Goal: Task Accomplishment & Management: Complete application form

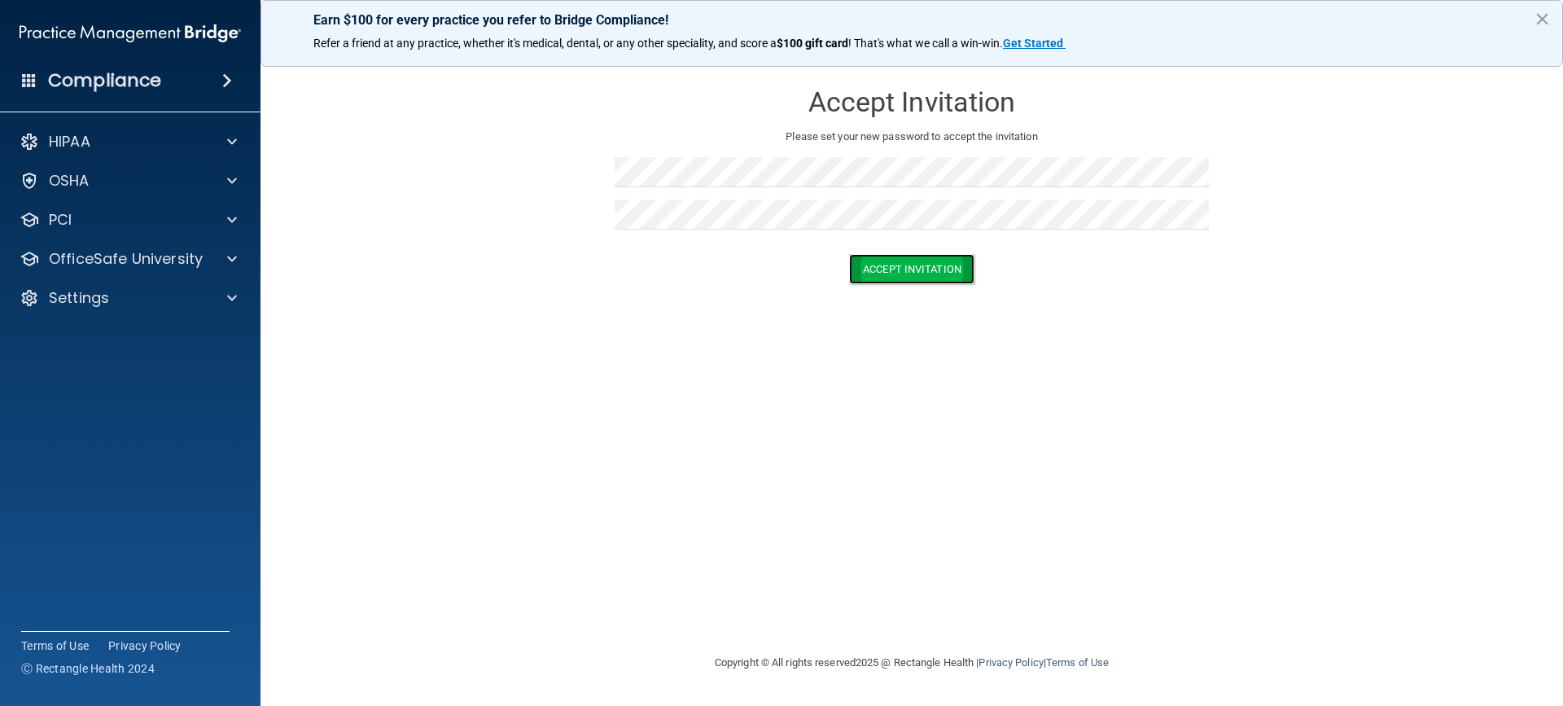
click at [948, 273] on button "Accept Invitation" at bounding box center [911, 269] width 125 height 30
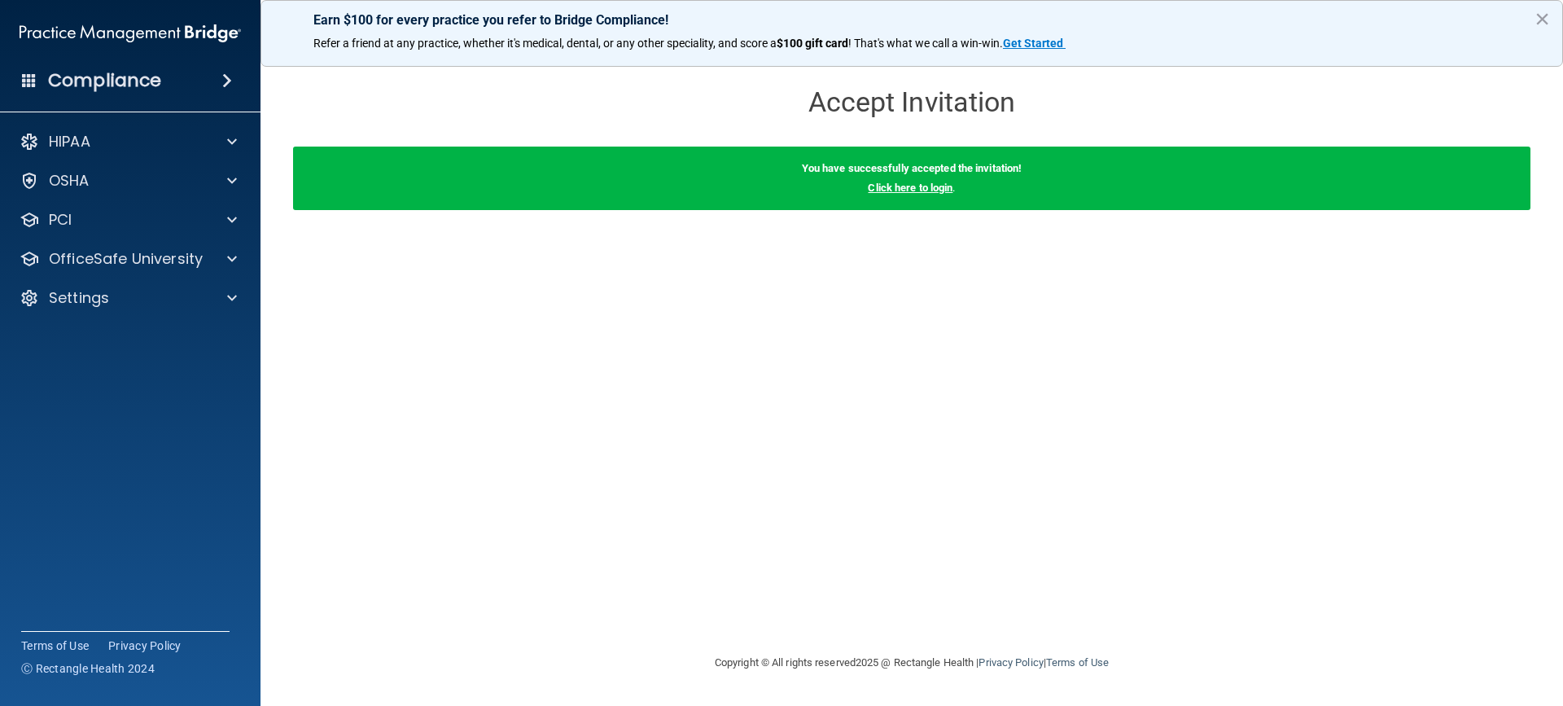
click at [913, 186] on link "Click here to login" at bounding box center [910, 188] width 85 height 12
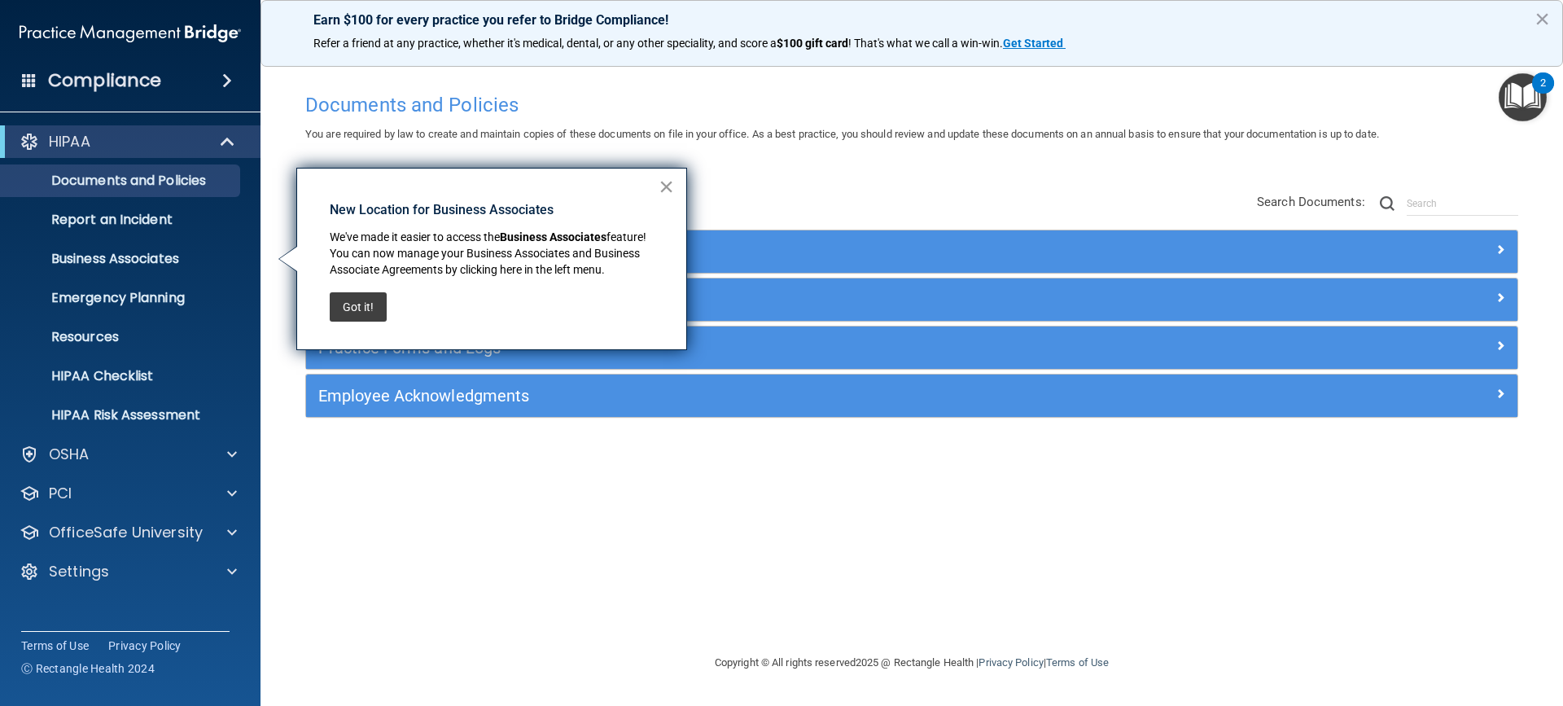
click at [665, 182] on button "×" at bounding box center [666, 186] width 15 height 26
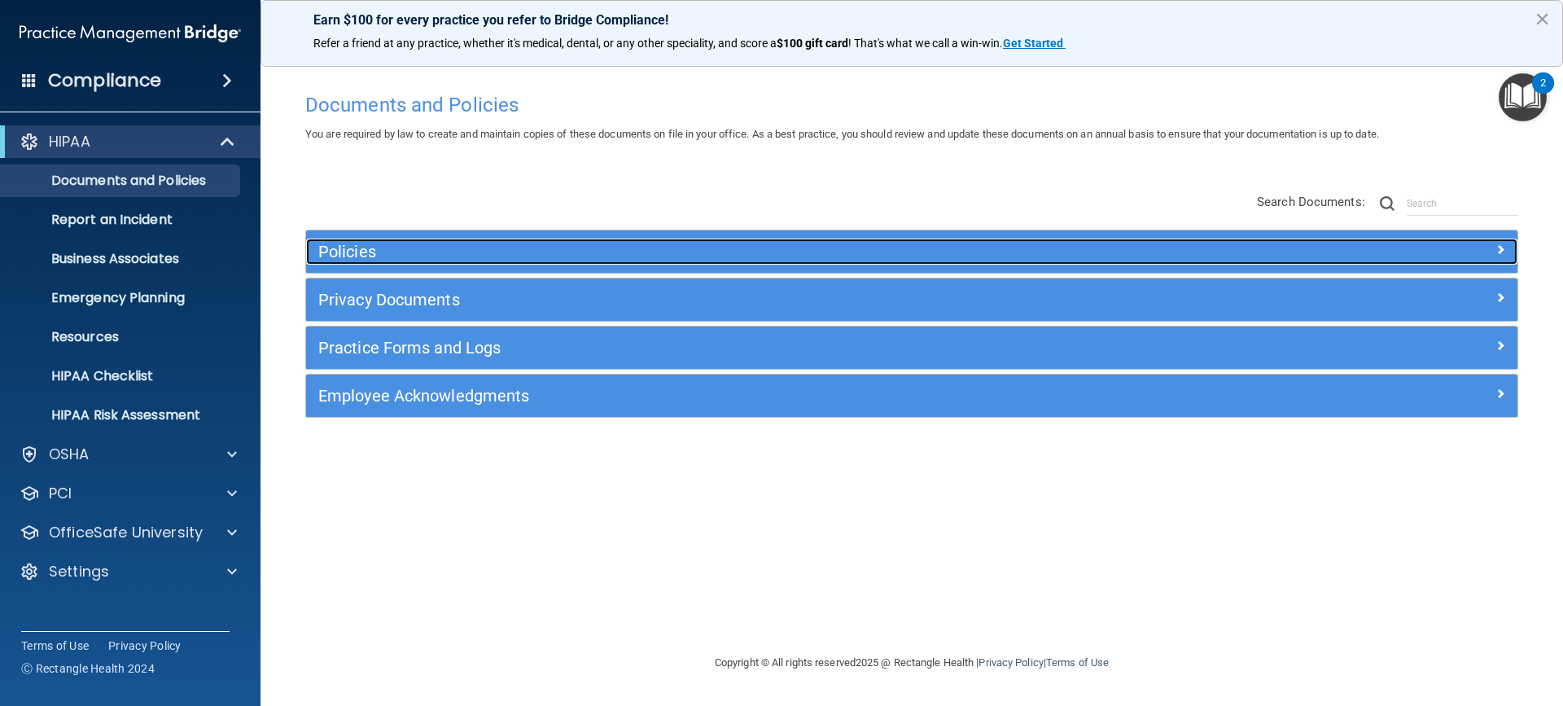
click at [373, 245] on h5 "Policies" at bounding box center [760, 252] width 884 height 18
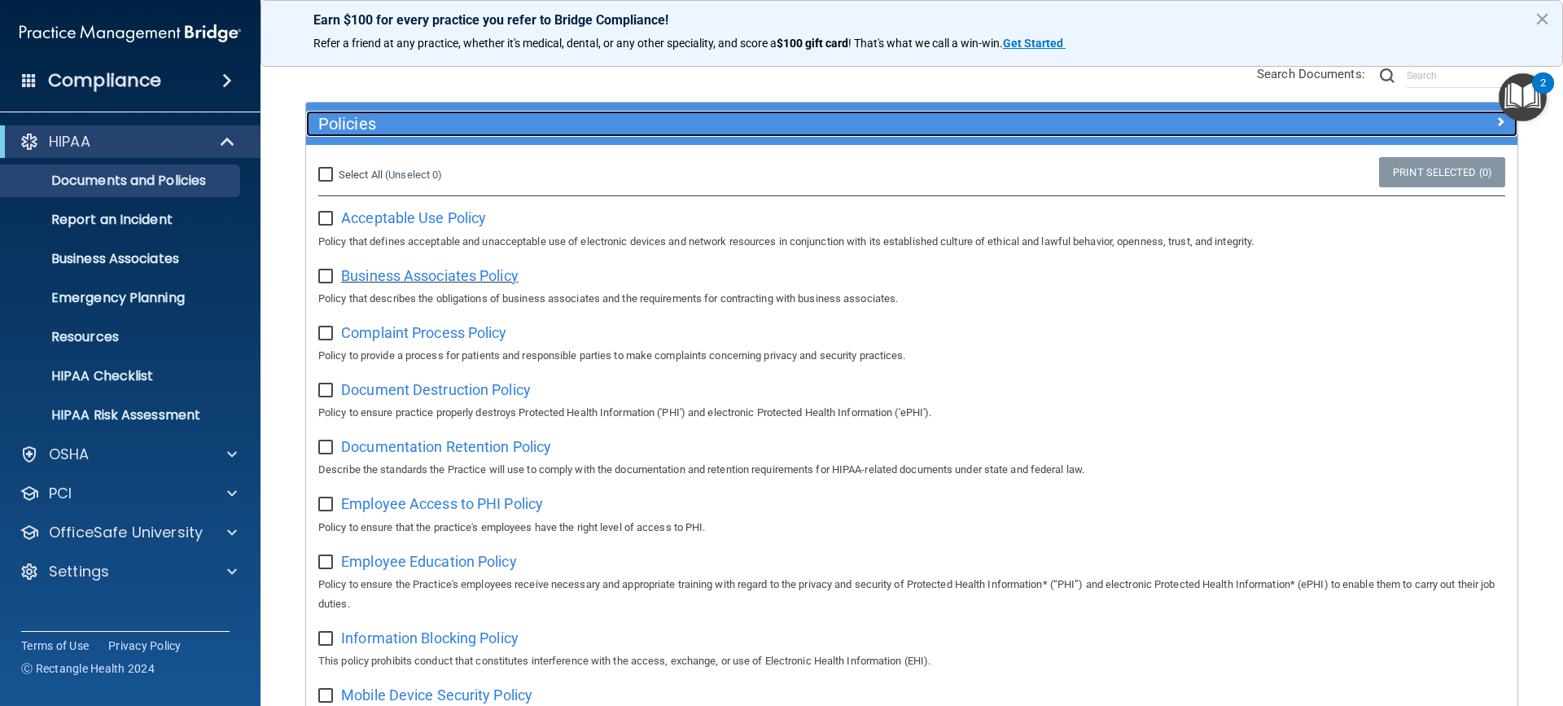
scroll to position [163, 0]
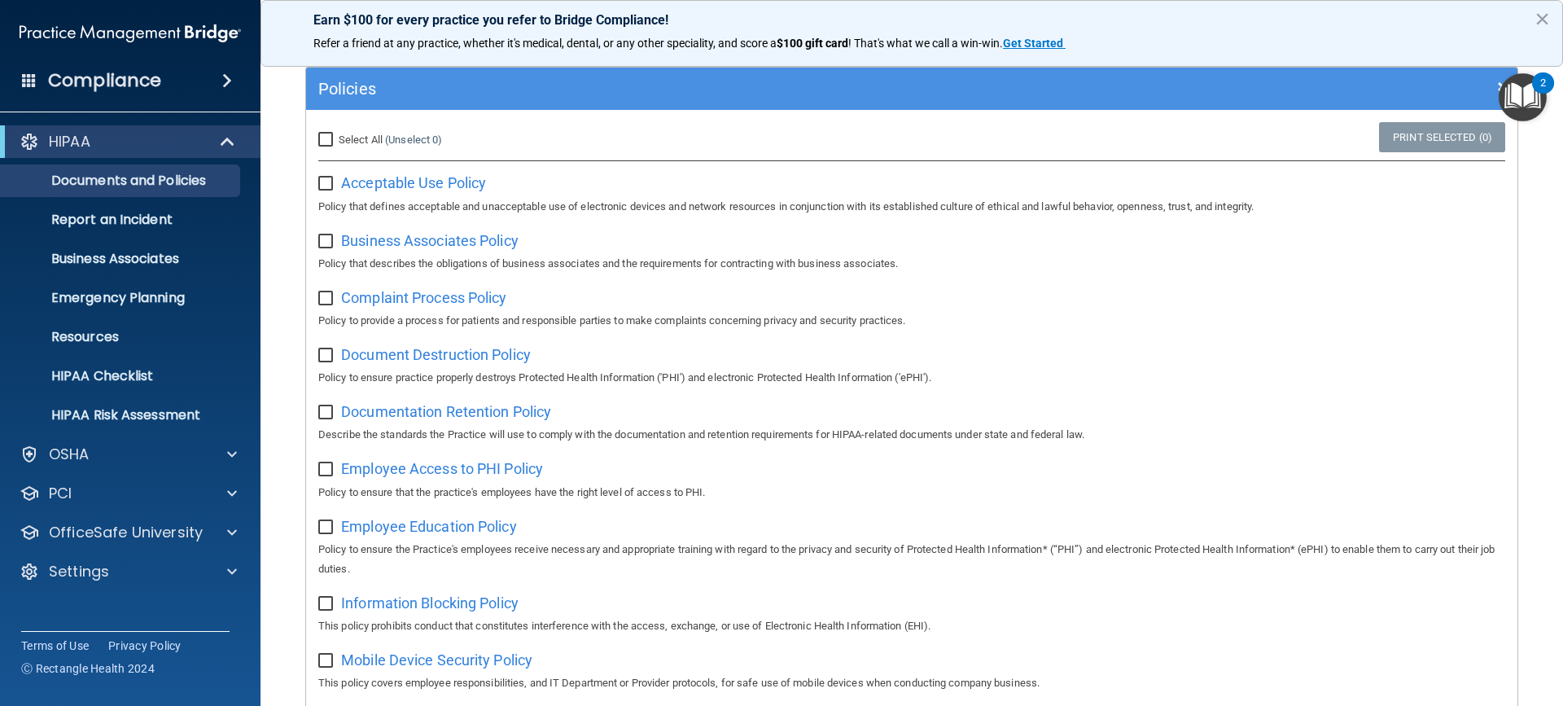
click at [330, 134] on input "Select All (Unselect 0) Unselect All" at bounding box center [327, 140] width 19 height 13
checkbox input "true"
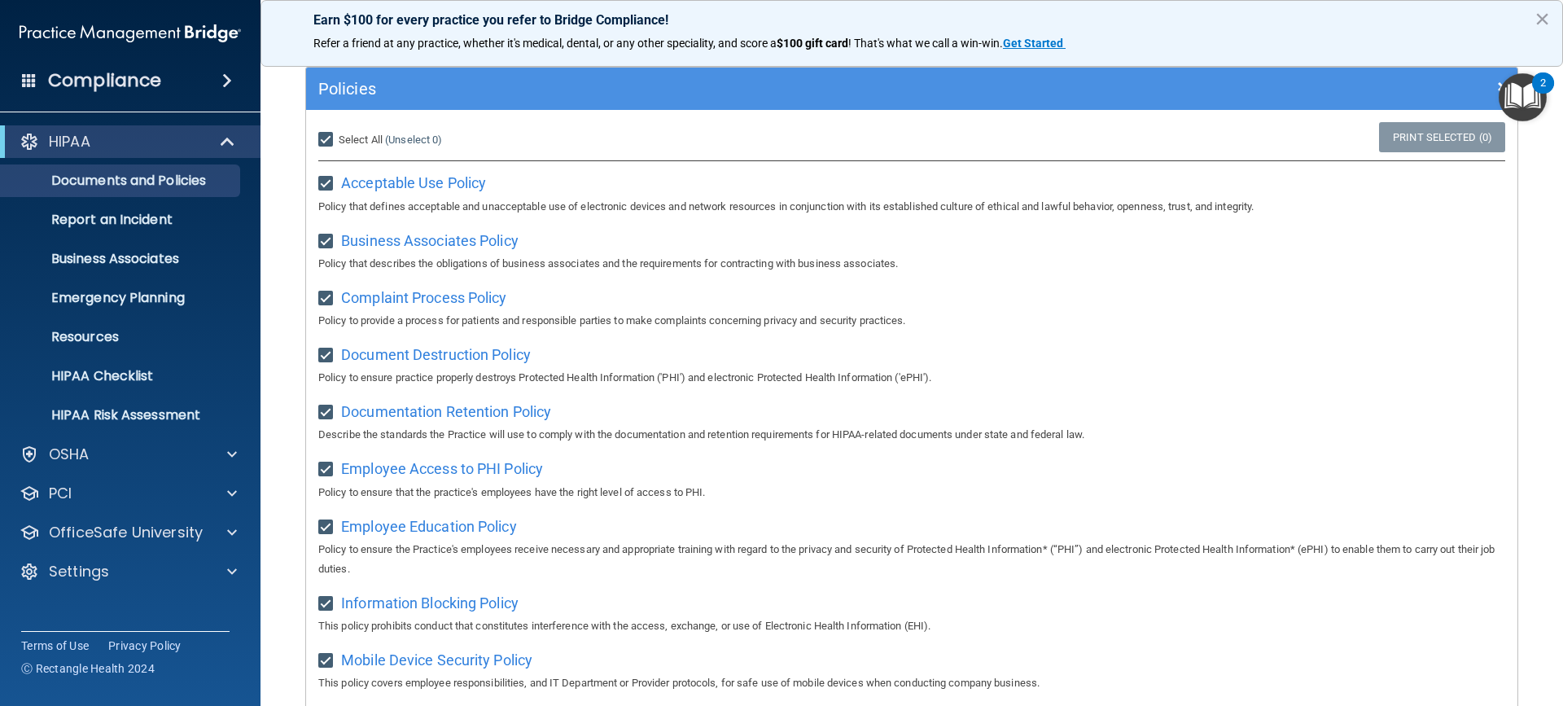
checkbox input "true"
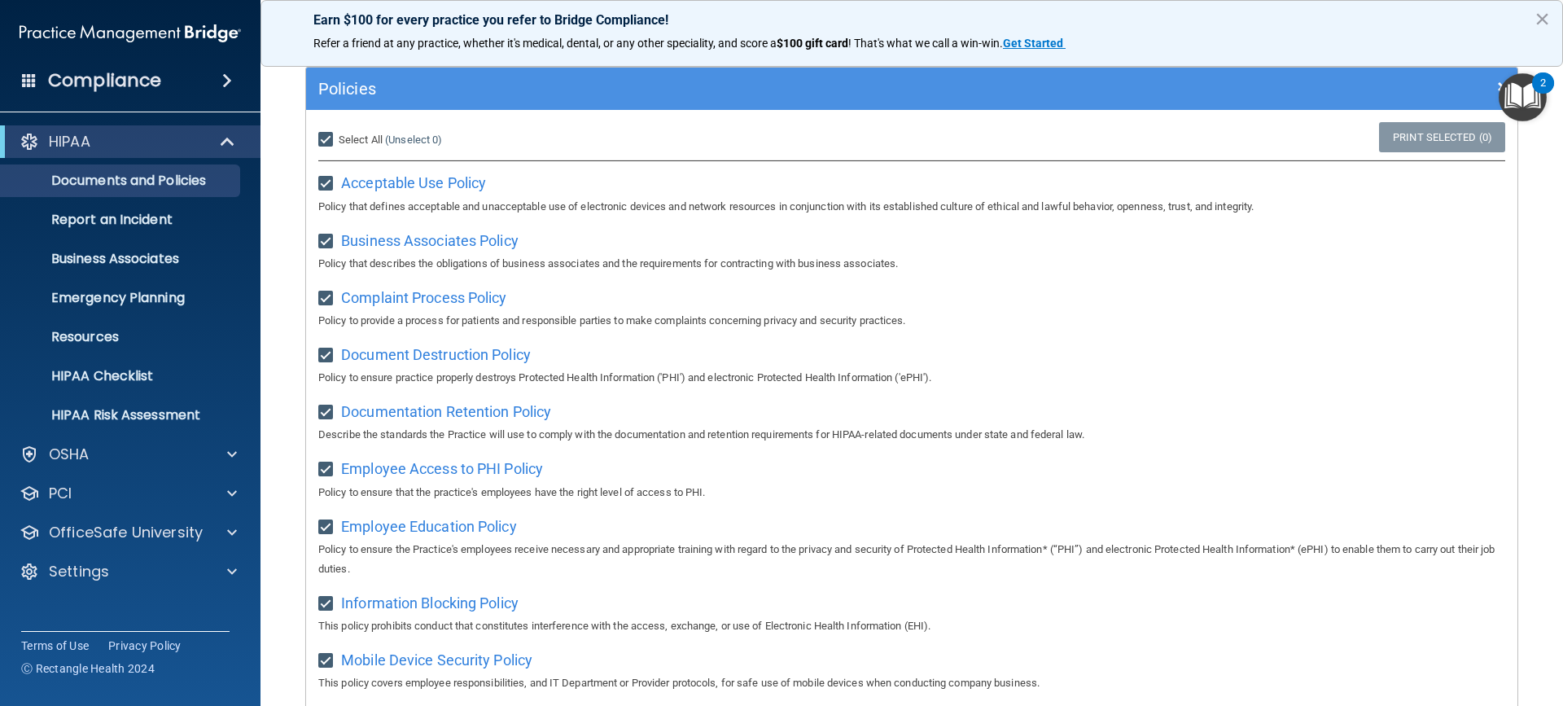
checkbox input "true"
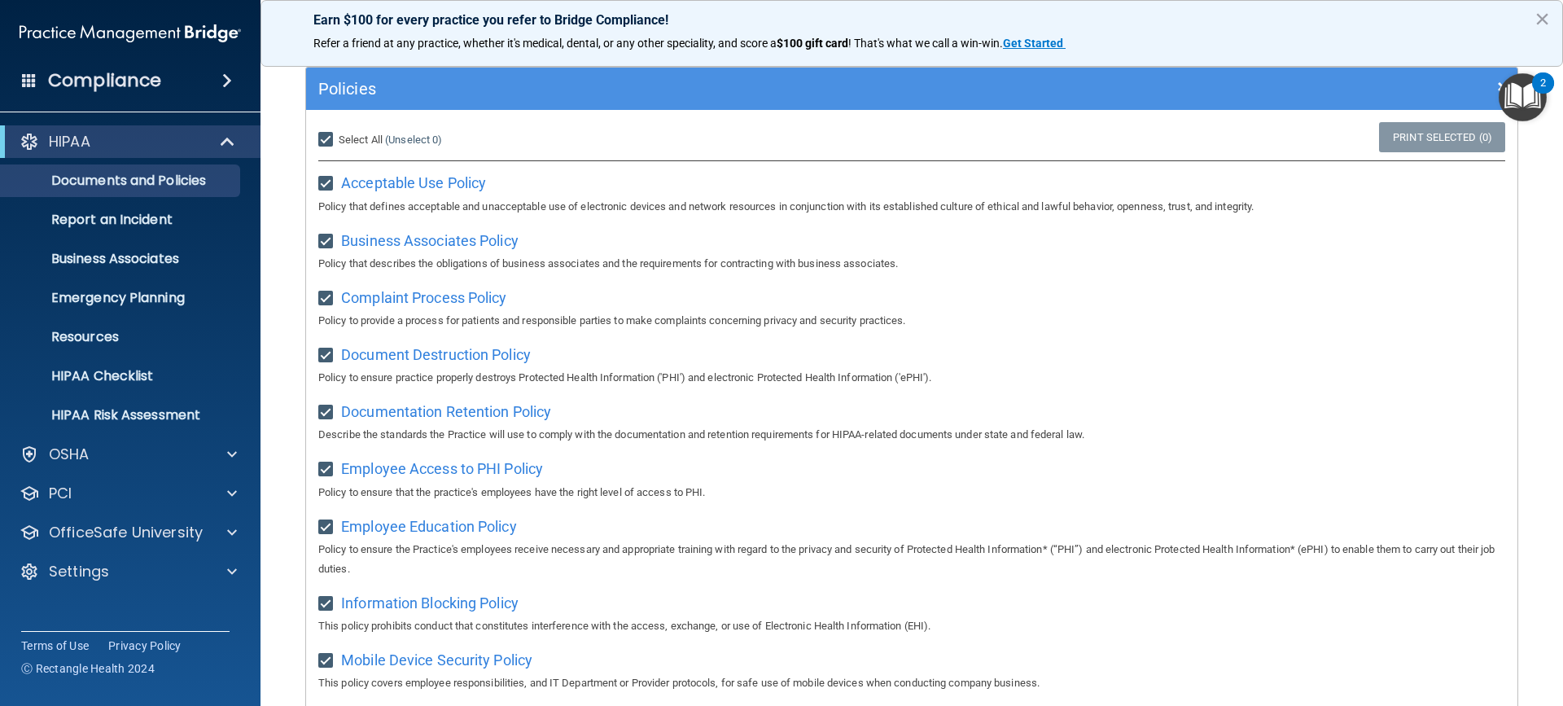
checkbox input "true"
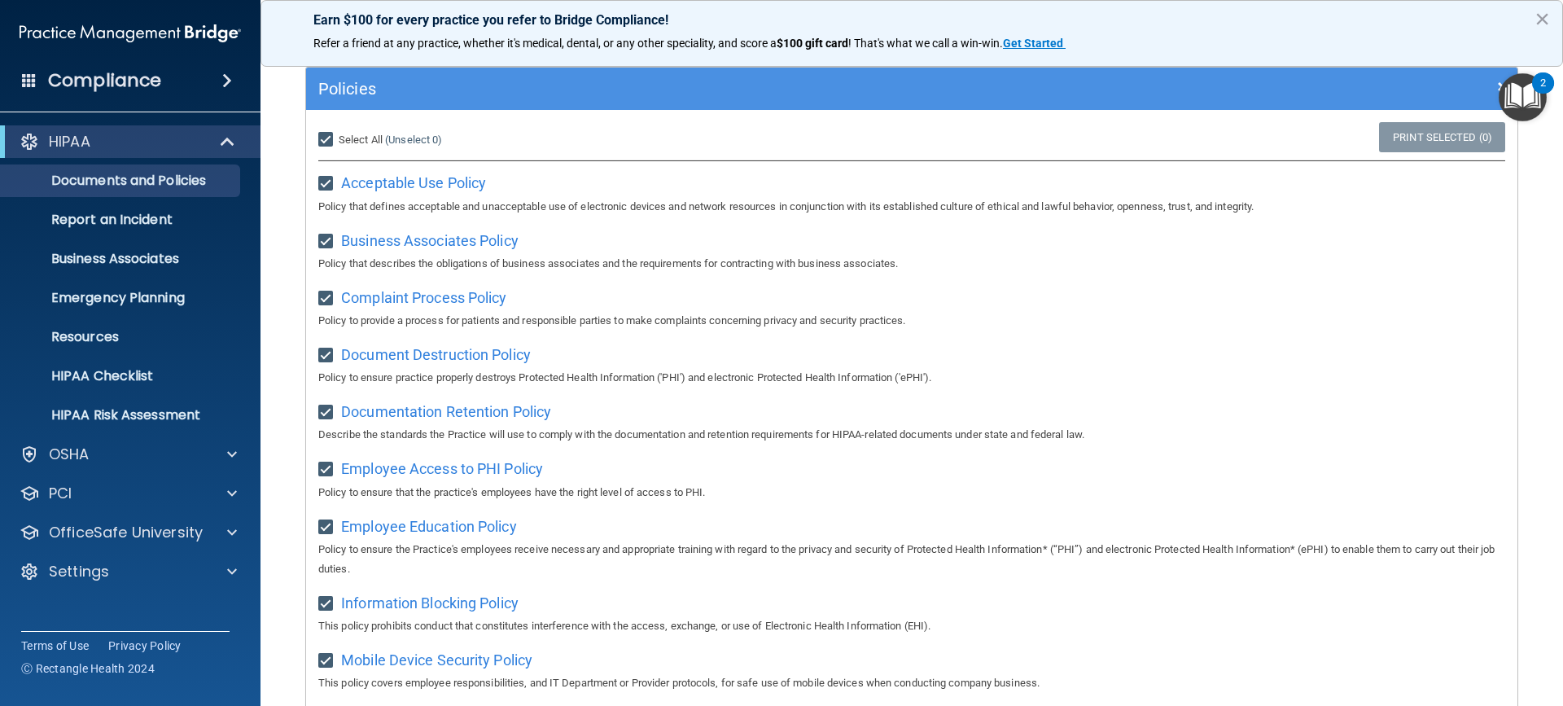
checkbox input "true"
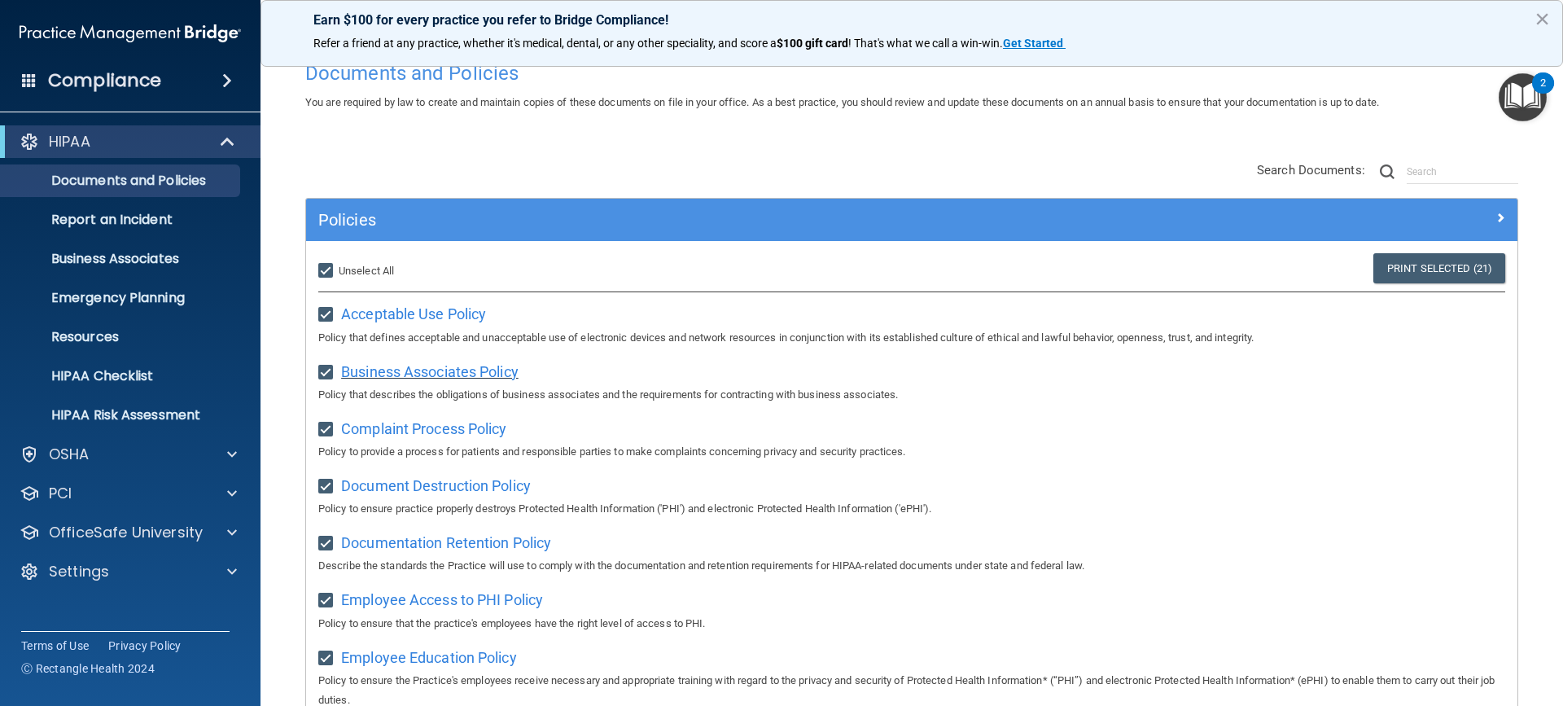
scroll to position [0, 0]
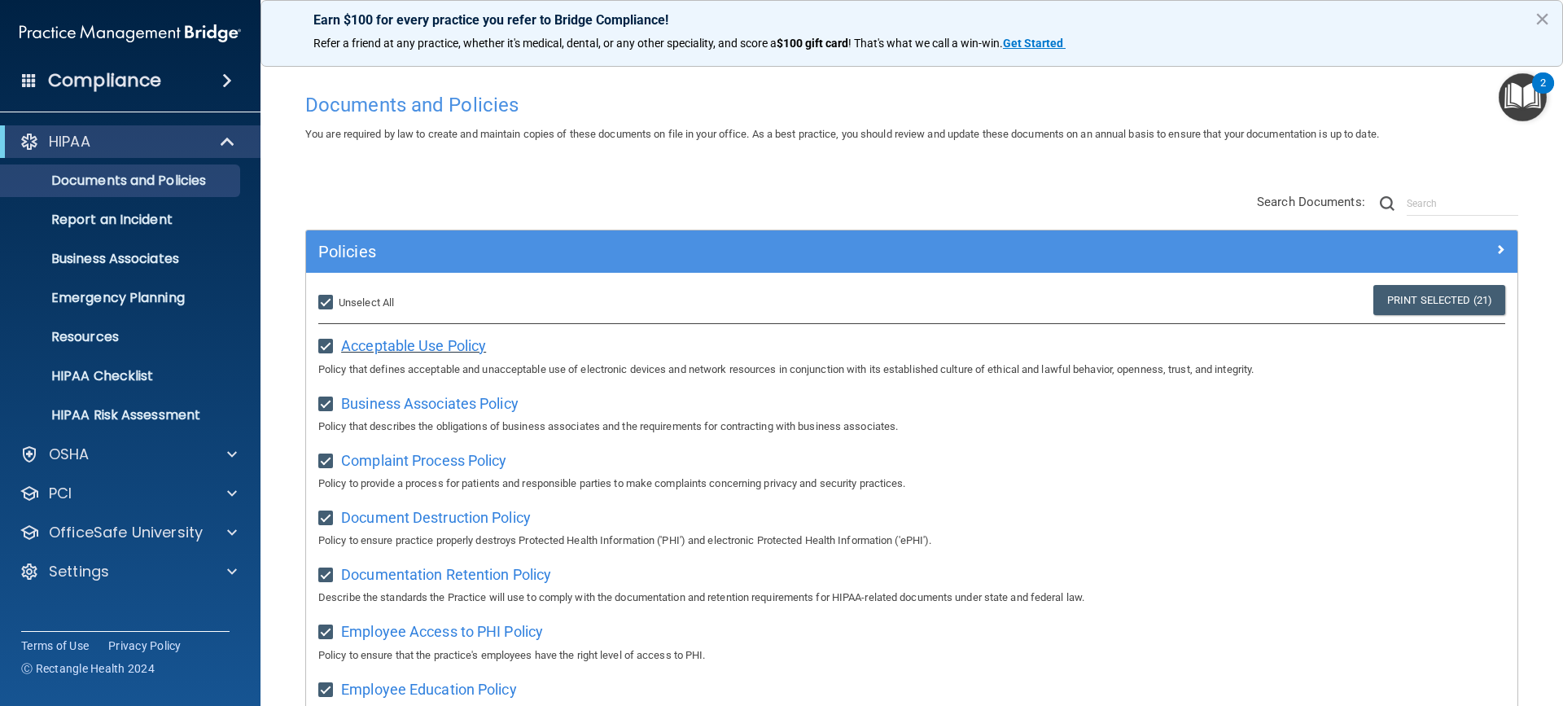
click at [405, 342] on span "Acceptable Use Policy" at bounding box center [413, 345] width 145 height 17
